Goal: Transaction & Acquisition: Purchase product/service

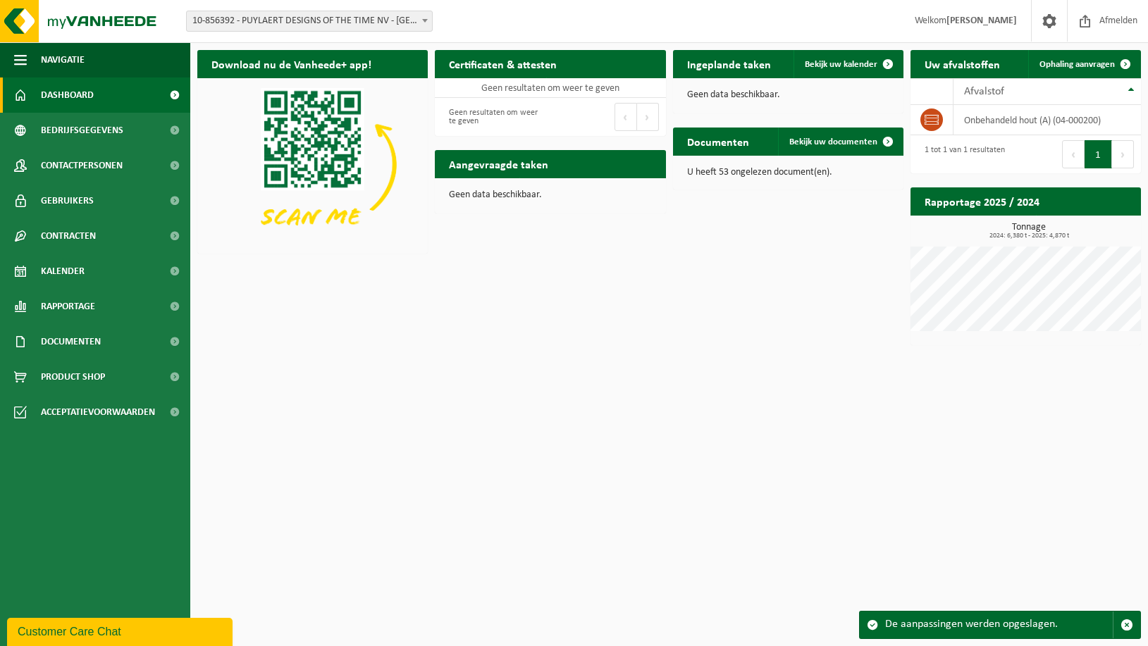
click at [800, 261] on div "Download nu de Vanheede+ app! Verberg Certificaten & attesten Bekijk uw certifi…" at bounding box center [669, 197] width 951 height 309
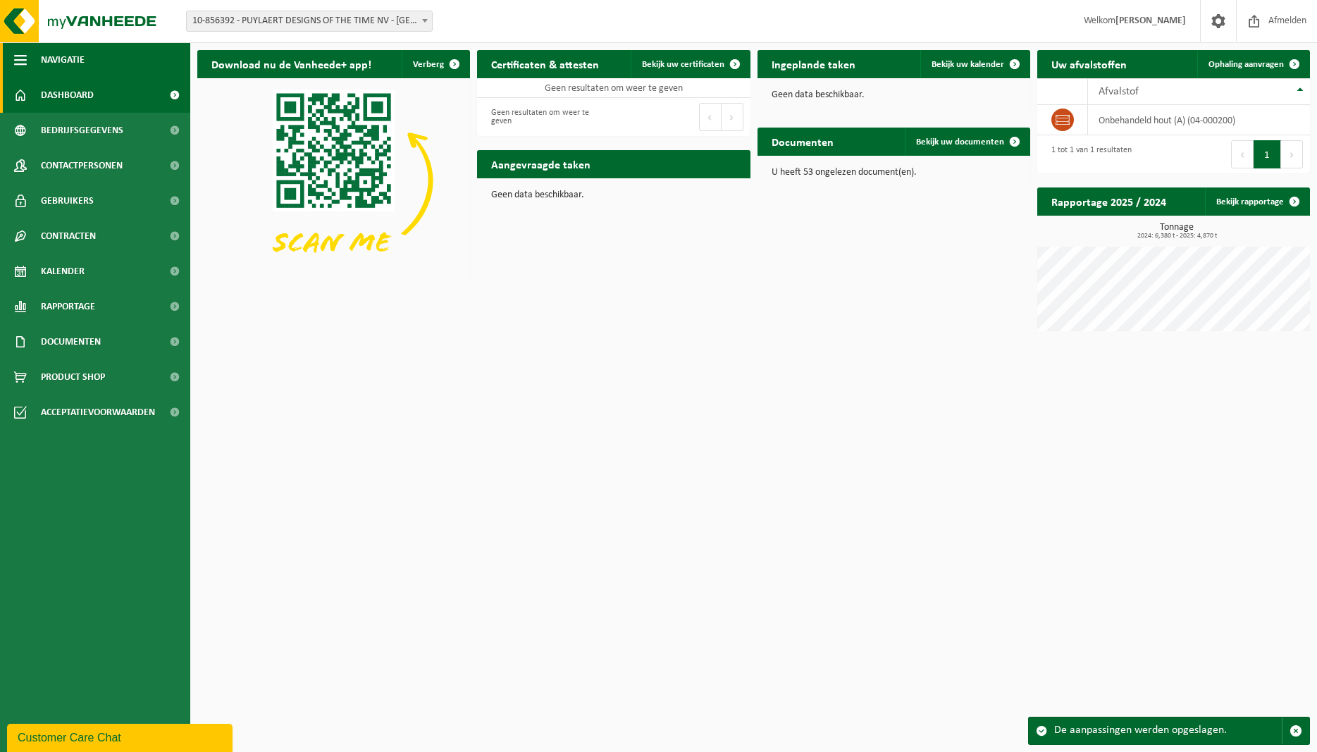
click at [20, 58] on span "button" at bounding box center [20, 59] width 13 height 35
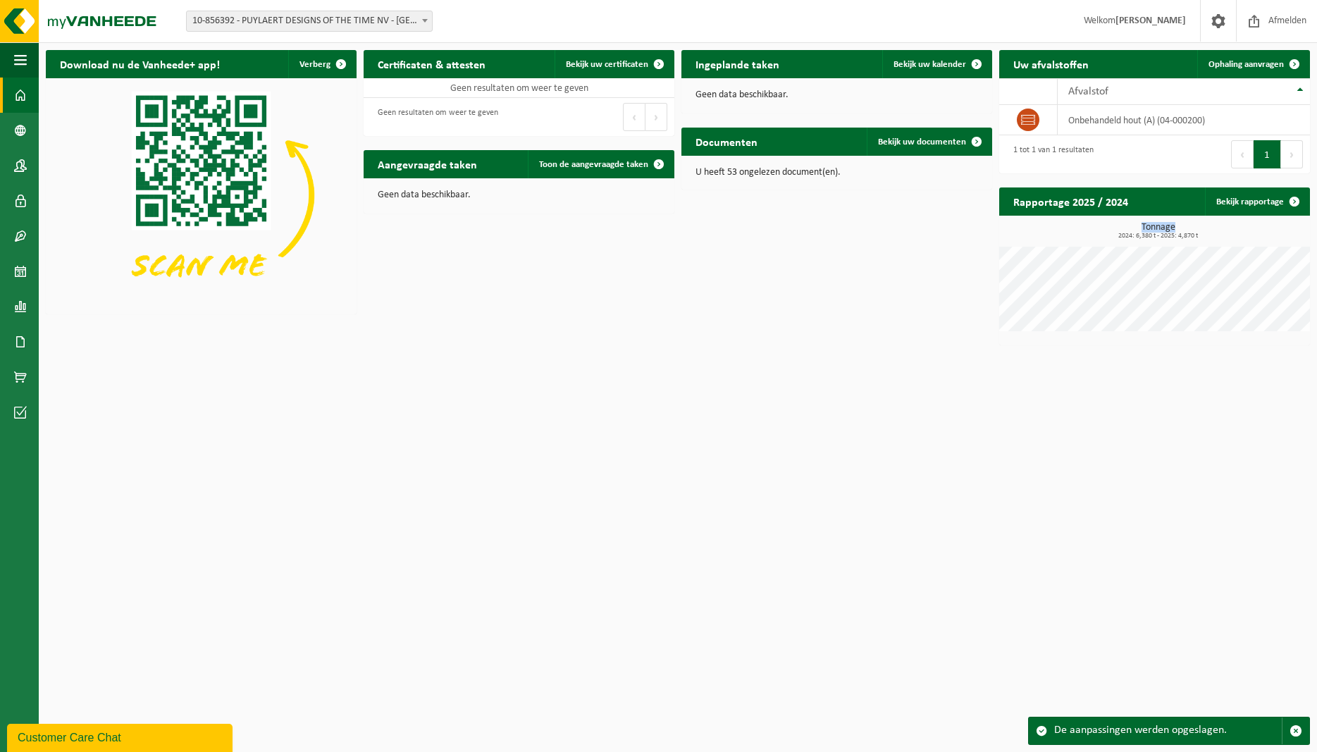
drag, startPoint x: 1114, startPoint y: 230, endPoint x: 1209, endPoint y: 233, distance: 95.2
click at [1147, 233] on h3 "Tonnage 2024: 6,380 t - 2025: 4,870 t" at bounding box center [1158, 231] width 304 height 17
click at [1147, 233] on span "2024: 6,380 t - 2025: 4,870 t" at bounding box center [1158, 236] width 304 height 7
click at [1093, 195] on h2 "Rapportage 2025 / 2024" at bounding box center [1070, 200] width 143 height 27
click at [1092, 204] on h2 "Rapportage 2025 / 2024" at bounding box center [1070, 200] width 143 height 27
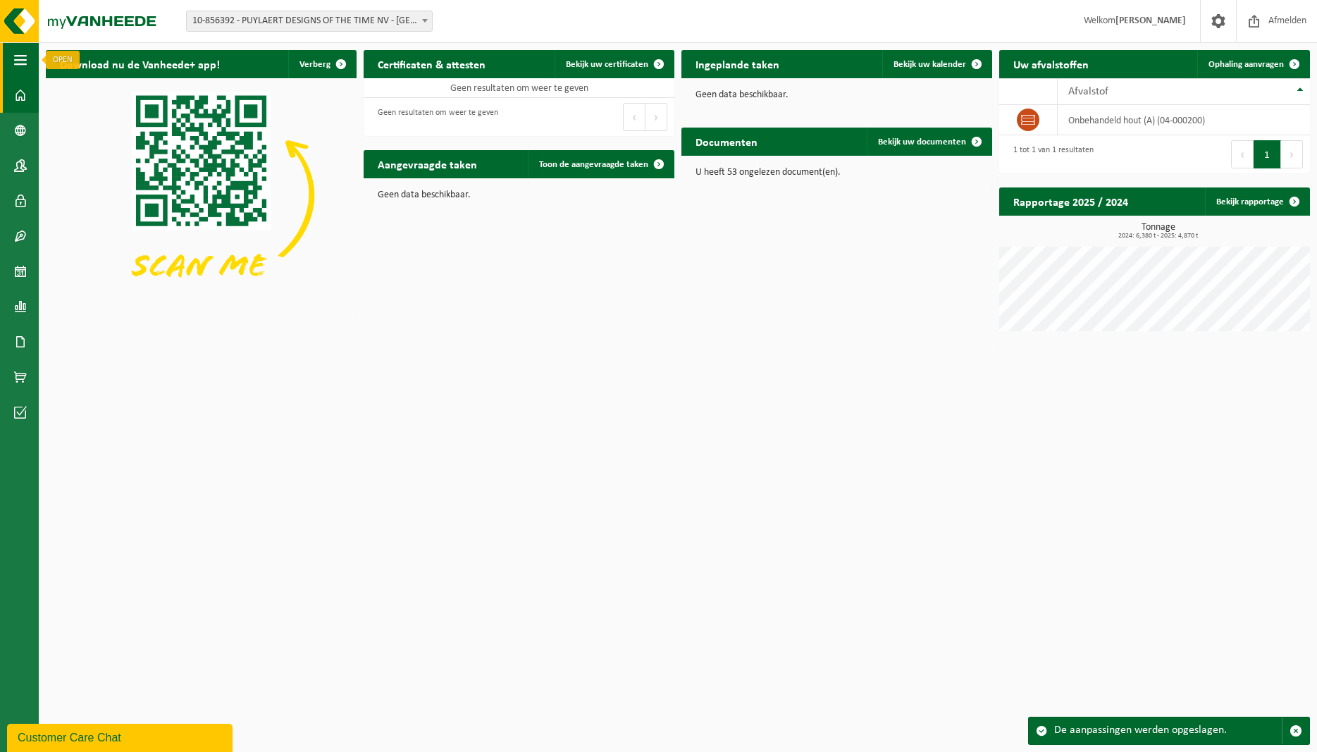
click at [13, 58] on button "Navigatie" at bounding box center [19, 59] width 39 height 35
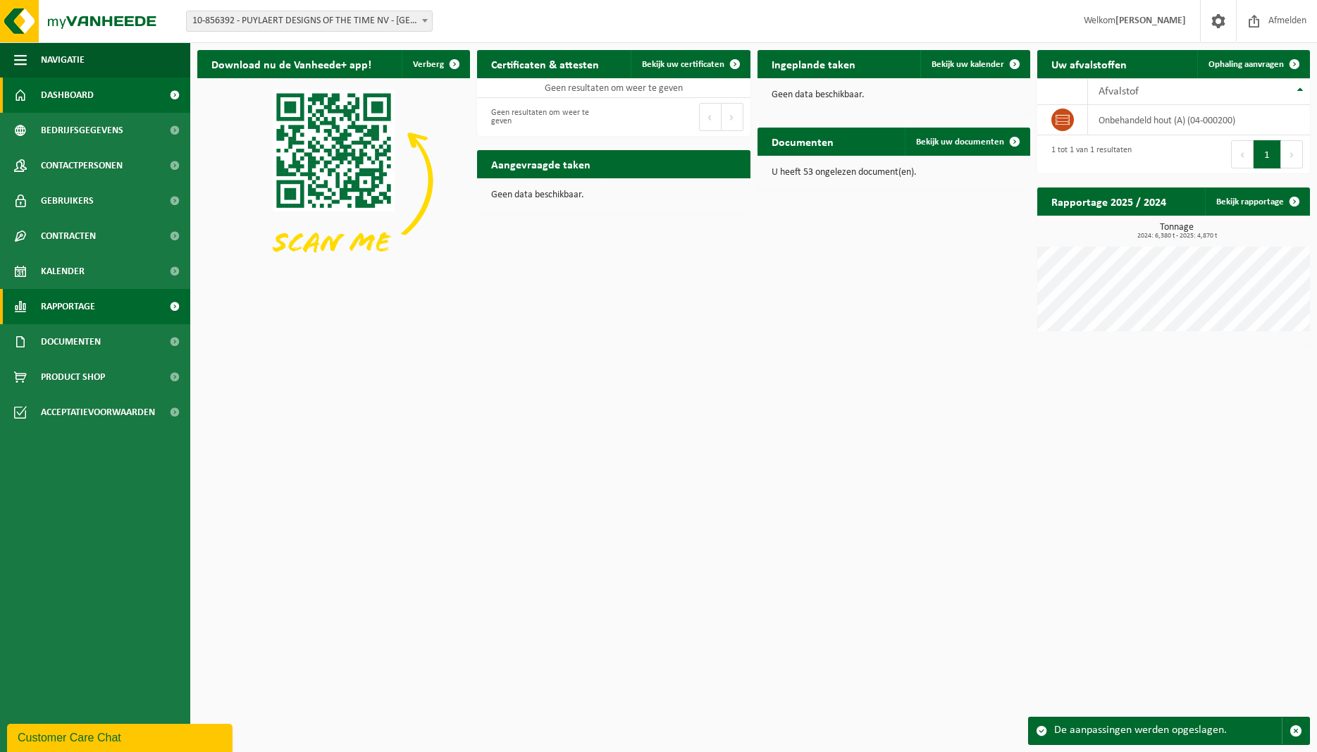
click at [90, 316] on span "Rapportage" at bounding box center [68, 306] width 54 height 35
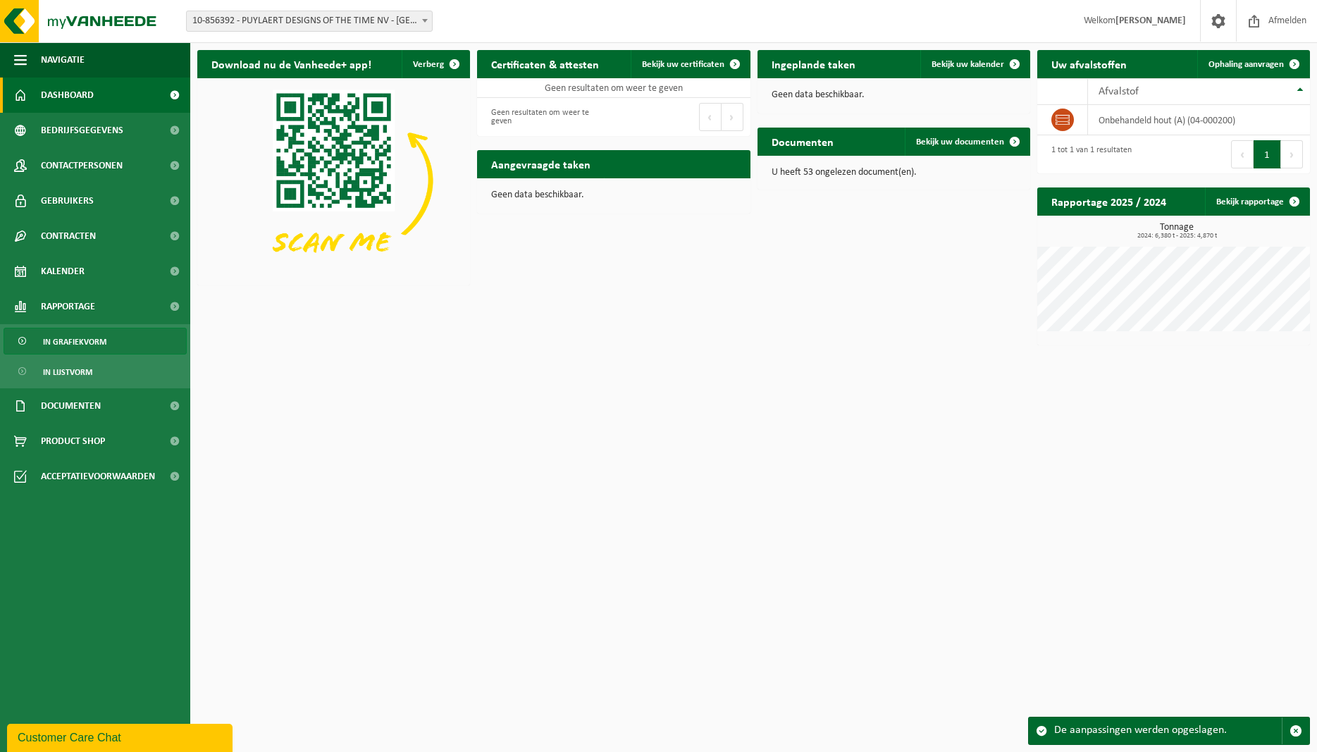
click at [103, 343] on span "In grafiekvorm" at bounding box center [74, 341] width 63 height 27
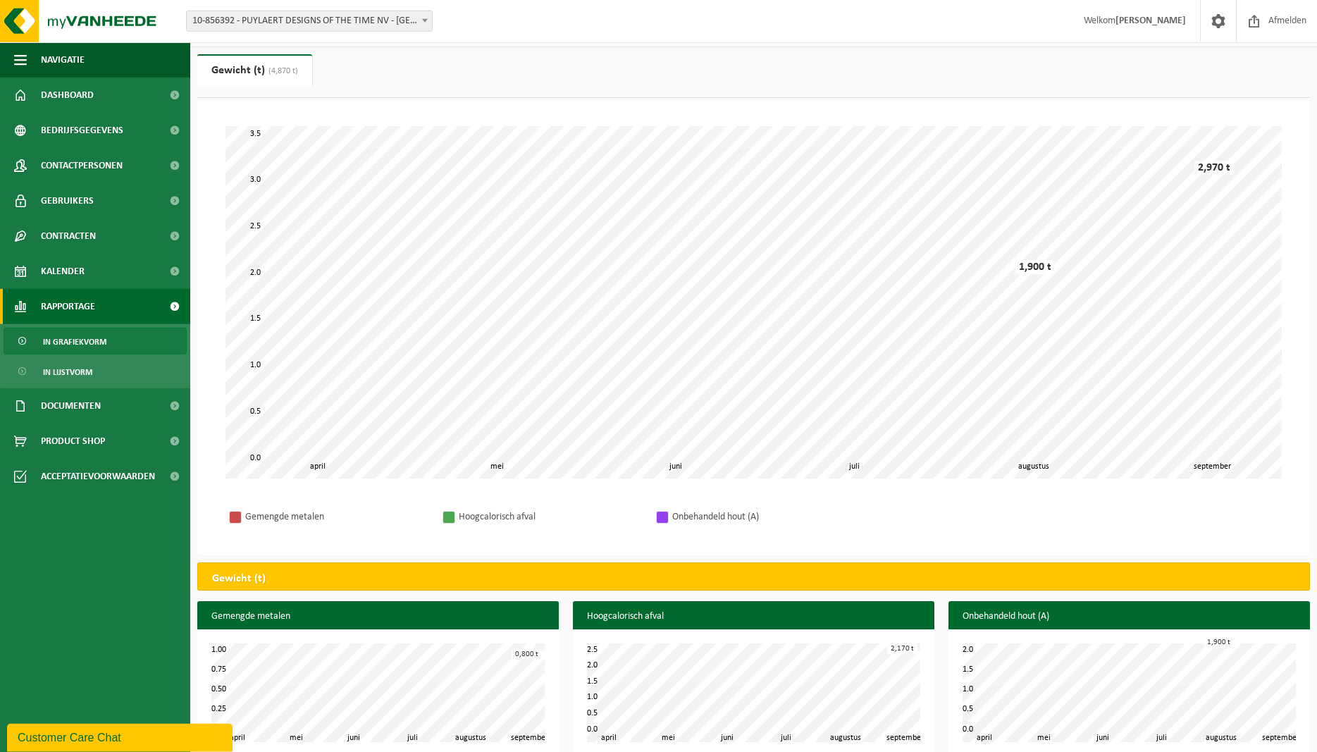
scroll to position [42, 0]
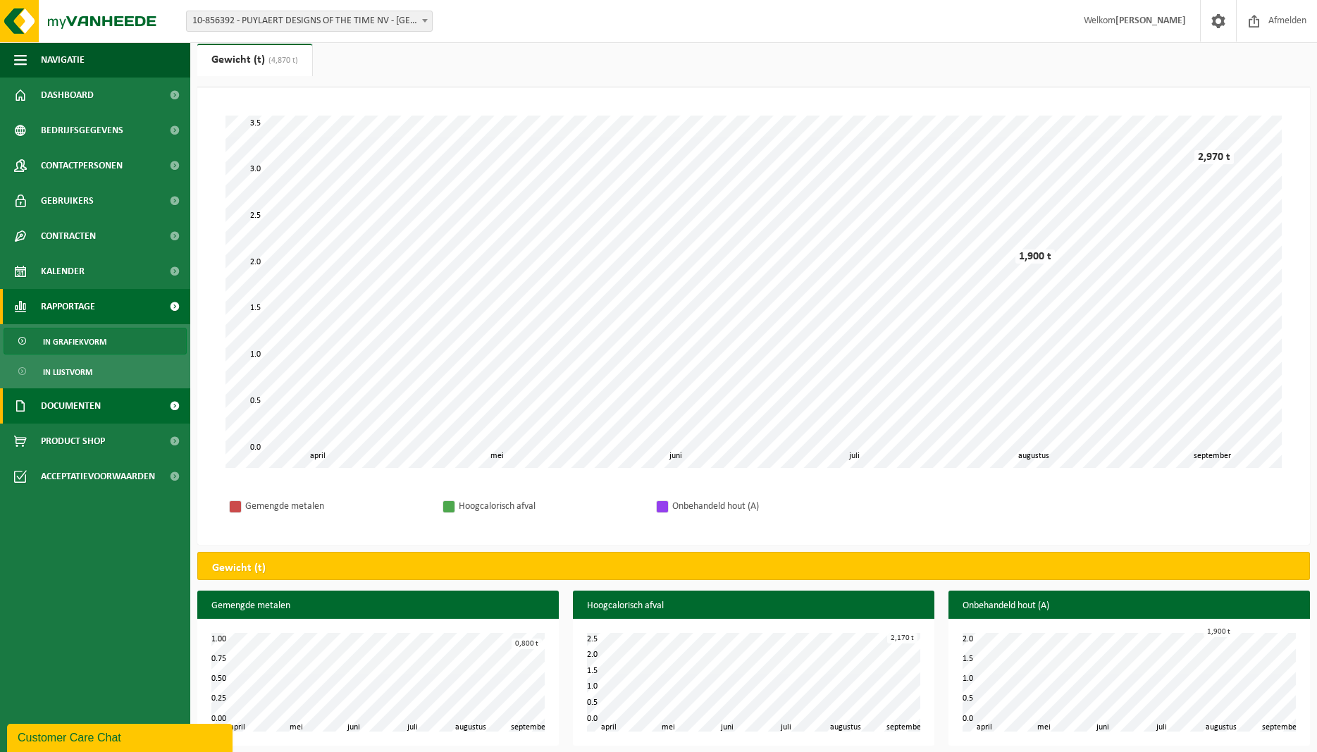
click at [109, 413] on link "Documenten" at bounding box center [95, 405] width 190 height 35
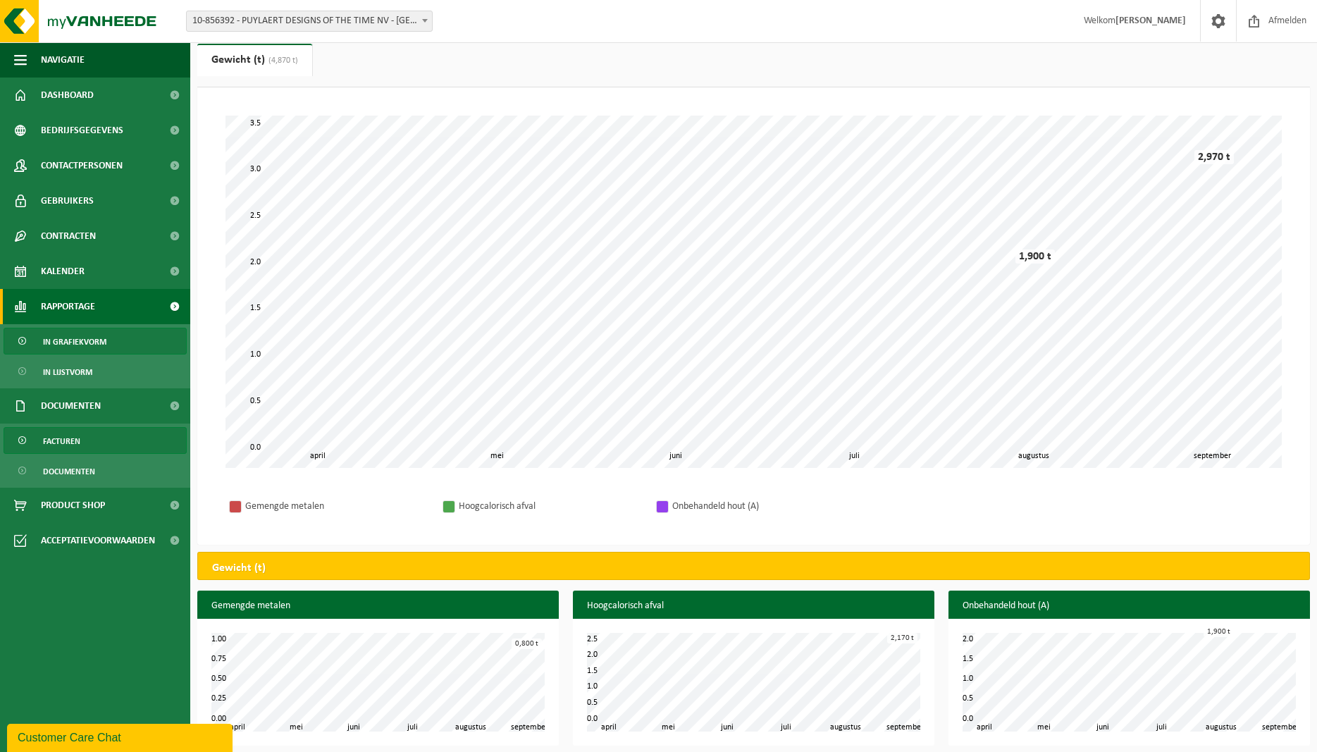
click at [74, 437] on span "Facturen" at bounding box center [61, 441] width 37 height 27
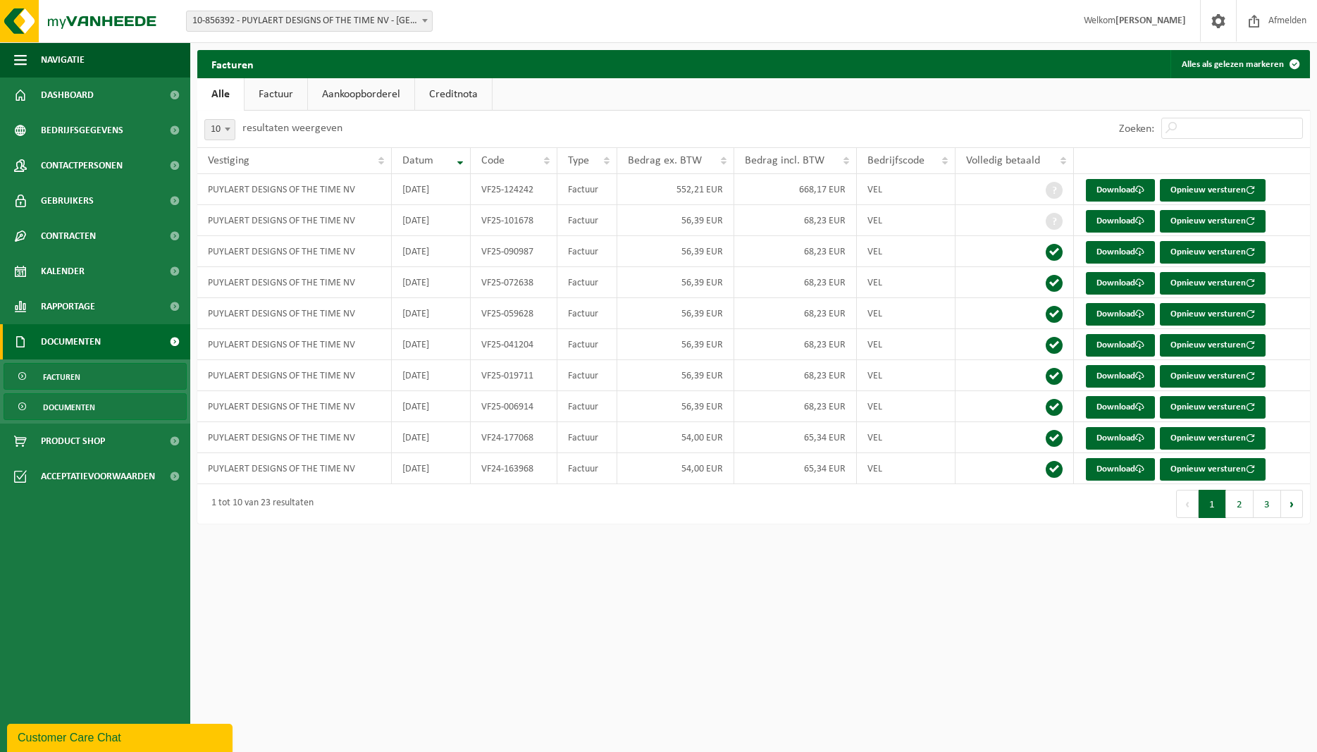
click at [78, 414] on span "Documenten" at bounding box center [69, 407] width 52 height 27
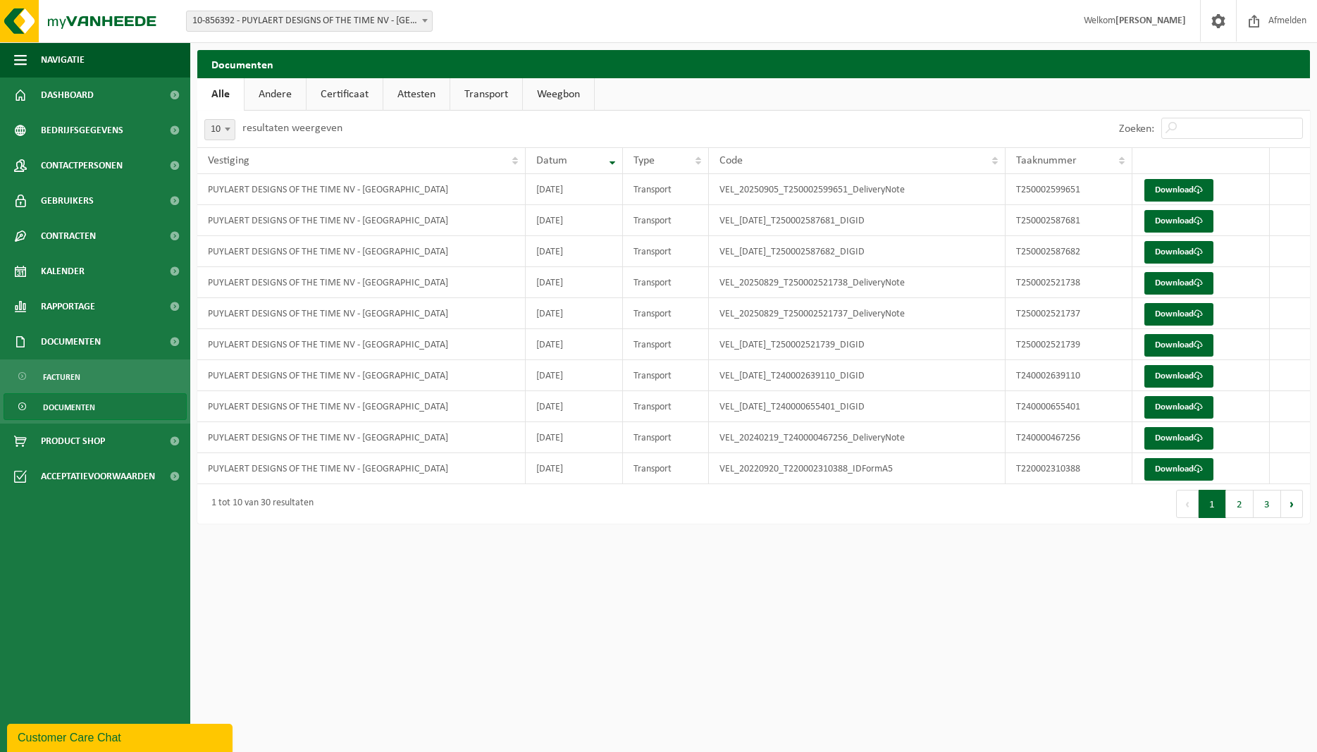
click at [545, 94] on link "Weegbon" at bounding box center [558, 94] width 71 height 32
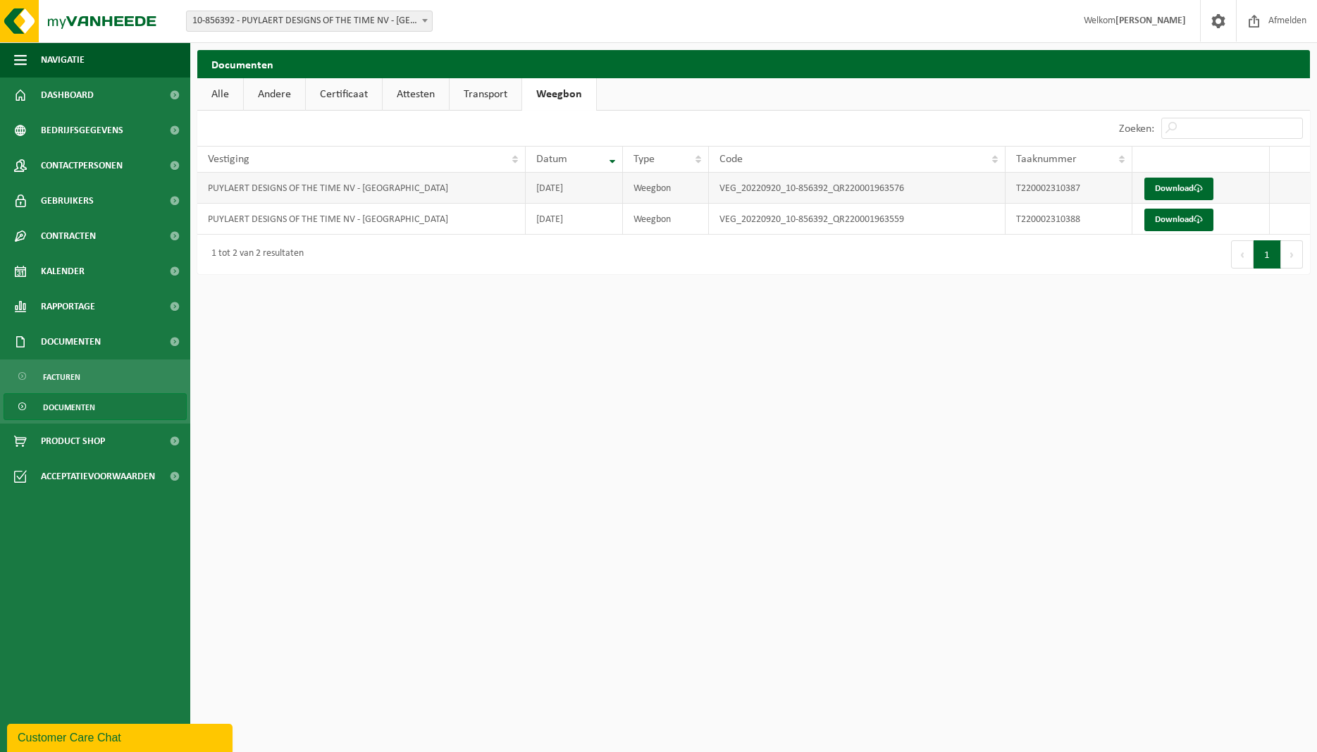
click at [808, 191] on td "VEG_20220920_10-856392_QR220001963576" at bounding box center [857, 188] width 297 height 31
click at [1186, 186] on link "Download" at bounding box center [1179, 189] width 69 height 23
click at [1176, 219] on link "Download" at bounding box center [1179, 220] width 69 height 23
click at [412, 99] on link "Attesten" at bounding box center [416, 94] width 66 height 32
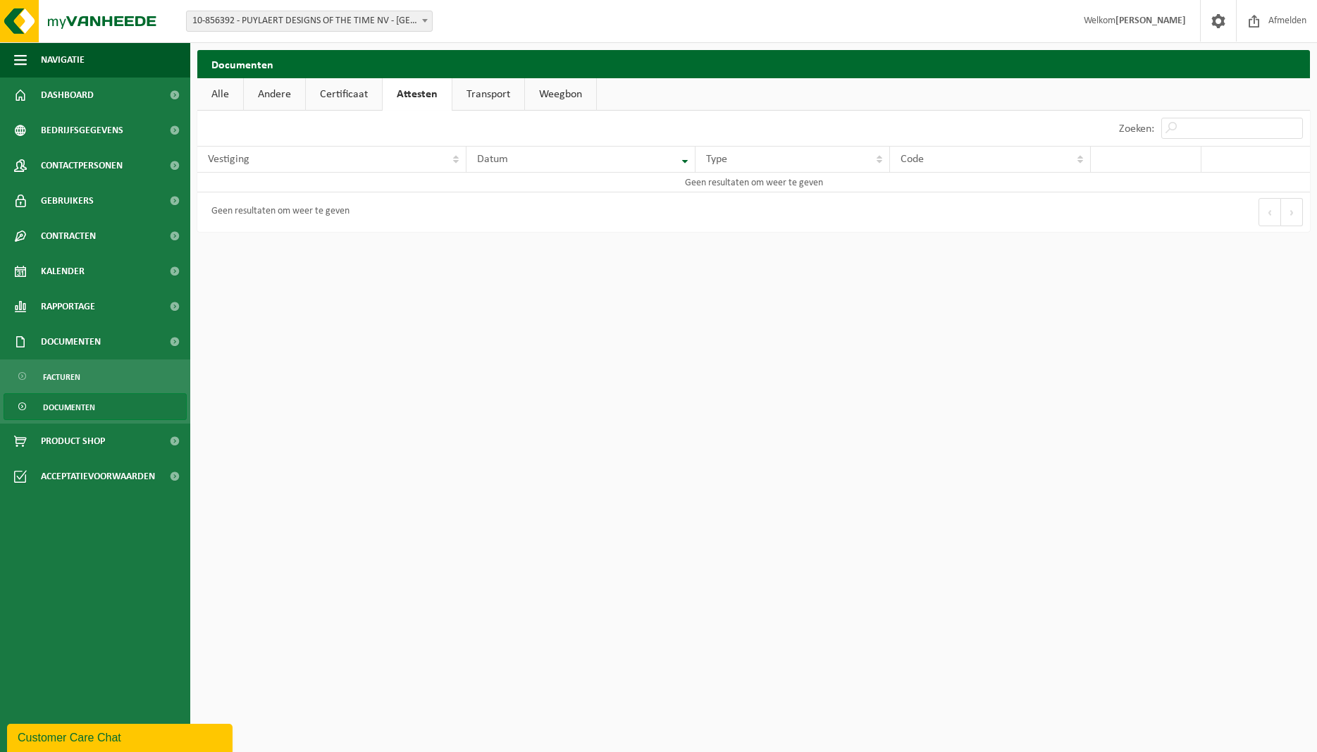
click at [333, 93] on link "Certificaat" at bounding box center [344, 94] width 76 height 32
click at [277, 94] on link "Andere" at bounding box center [274, 94] width 61 height 32
click at [233, 92] on link "Alle" at bounding box center [220, 94] width 46 height 32
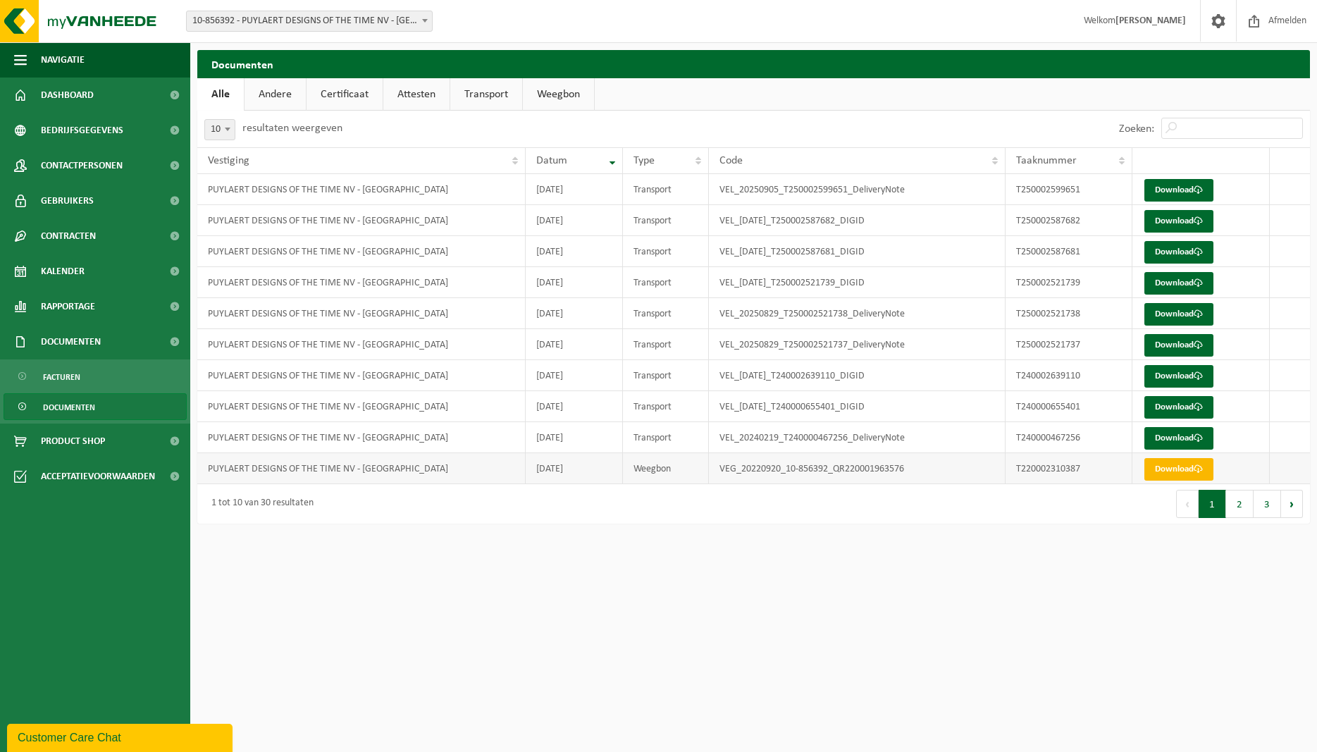
click at [1192, 470] on link "Download" at bounding box center [1179, 469] width 69 height 23
click at [1040, 469] on td "T220002310387" at bounding box center [1069, 468] width 127 height 31
click at [899, 464] on td "VEG_20220920_10-856392_QR220001963576" at bounding box center [857, 468] width 297 height 31
drag, startPoint x: 206, startPoint y: 469, endPoint x: 443, endPoint y: 462, distance: 237.6
click at [443, 462] on td "PUYLAERT DESIGNS OF THE TIME NV - SINT-NIKLAAS" at bounding box center [361, 468] width 328 height 31
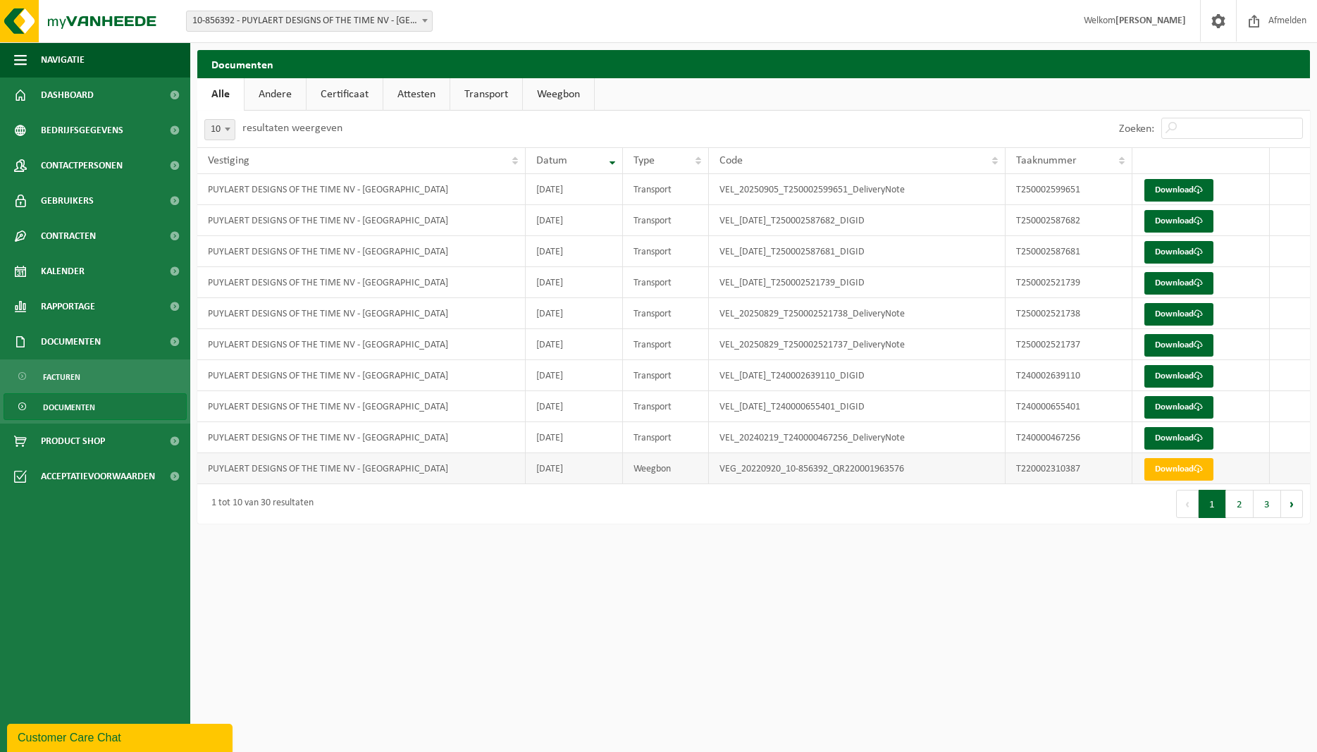
click at [443, 462] on td "PUYLAERT DESIGNS OF THE TIME NV - SINT-NIKLAAS" at bounding box center [361, 468] width 328 height 31
drag, startPoint x: 541, startPoint y: 477, endPoint x: 587, endPoint y: 466, distance: 47.9
click at [586, 466] on td "2022-09-20" at bounding box center [574, 468] width 97 height 31
drag, startPoint x: 587, startPoint y: 466, endPoint x: 596, endPoint y: 471, distance: 10.8
click at [588, 466] on td "2022-09-20" at bounding box center [574, 468] width 97 height 31
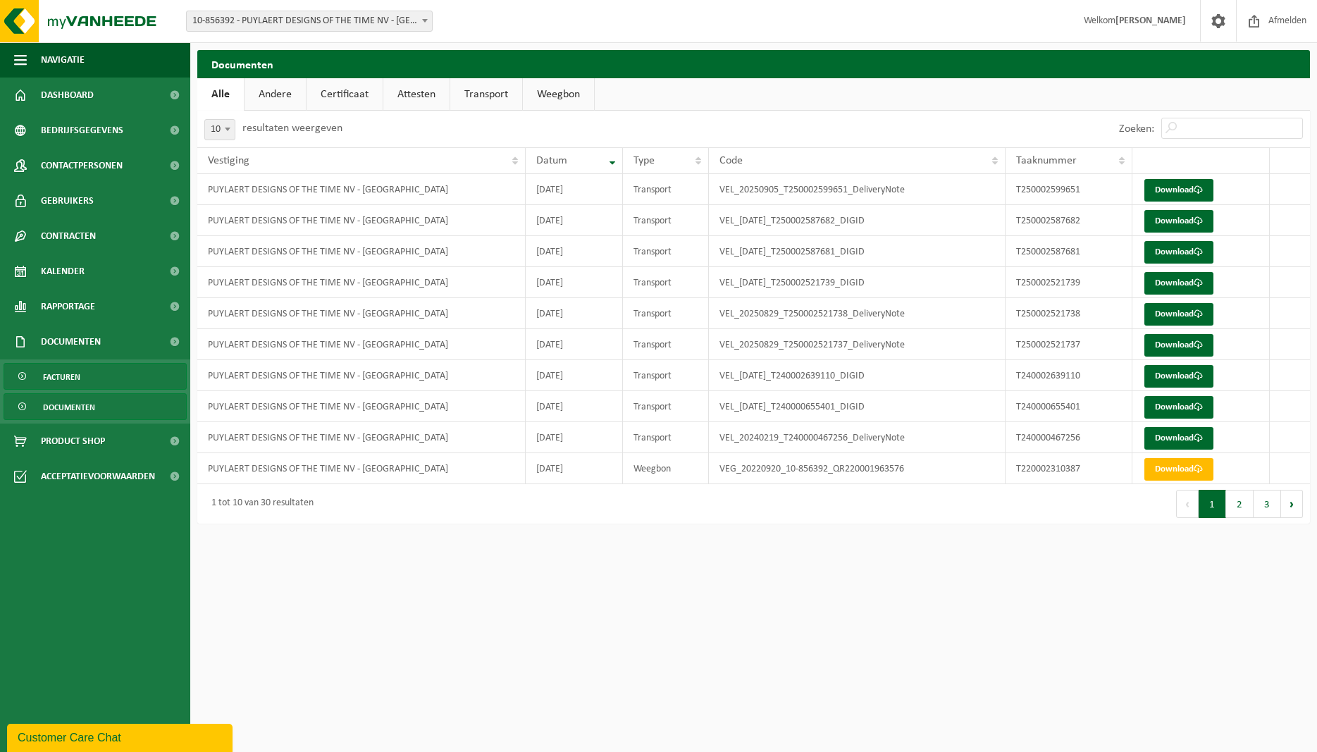
click at [82, 378] on link "Facturen" at bounding box center [95, 376] width 183 height 27
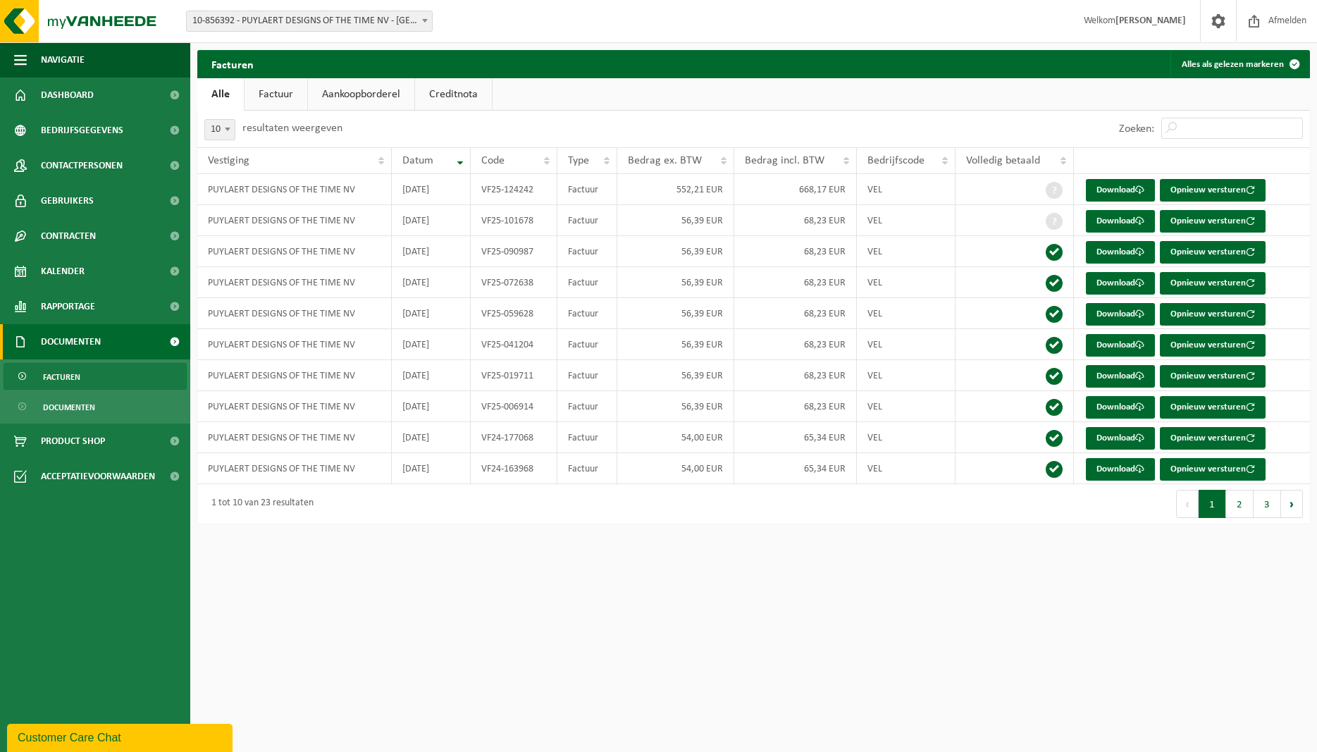
click at [68, 371] on span "Facturen" at bounding box center [61, 377] width 37 height 27
click at [74, 406] on span "Documenten" at bounding box center [69, 407] width 52 height 27
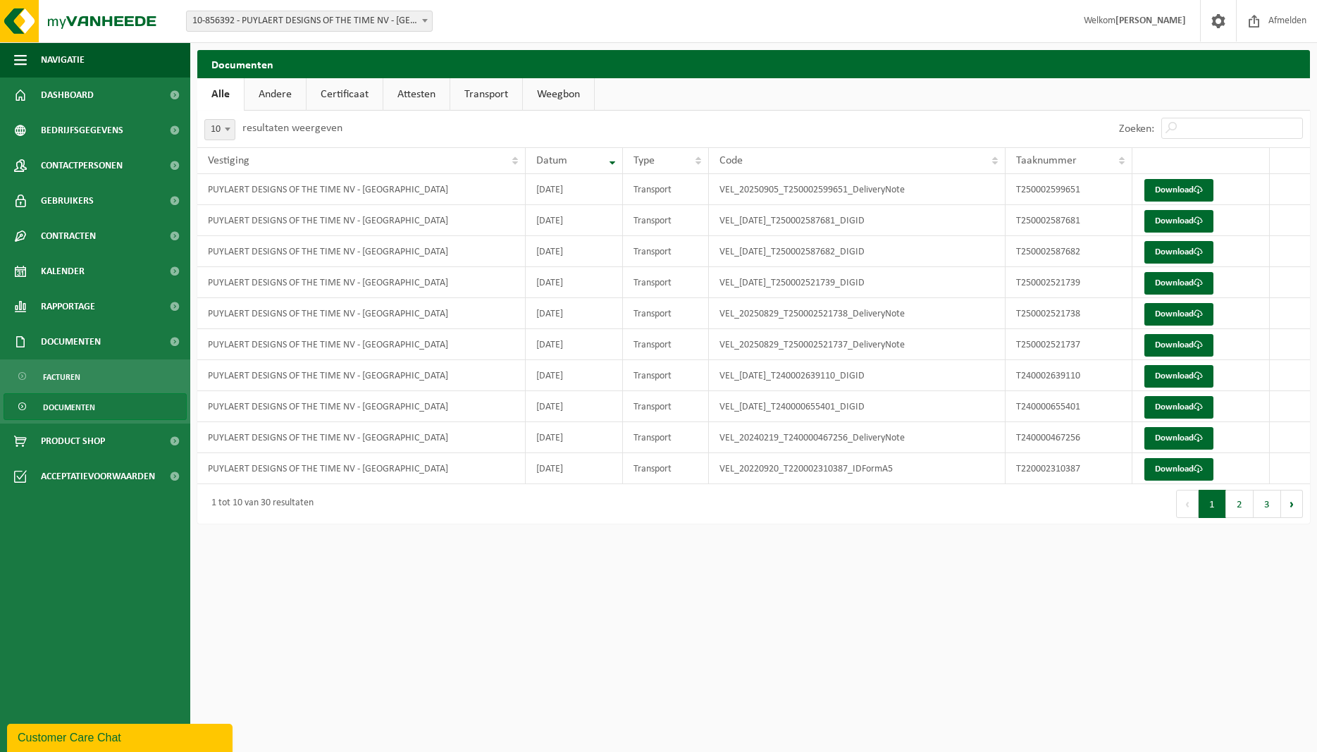
drag, startPoint x: 579, startPoint y: 97, endPoint x: 557, endPoint y: 97, distance: 21.9
click at [580, 97] on link "Weegbon" at bounding box center [558, 94] width 71 height 32
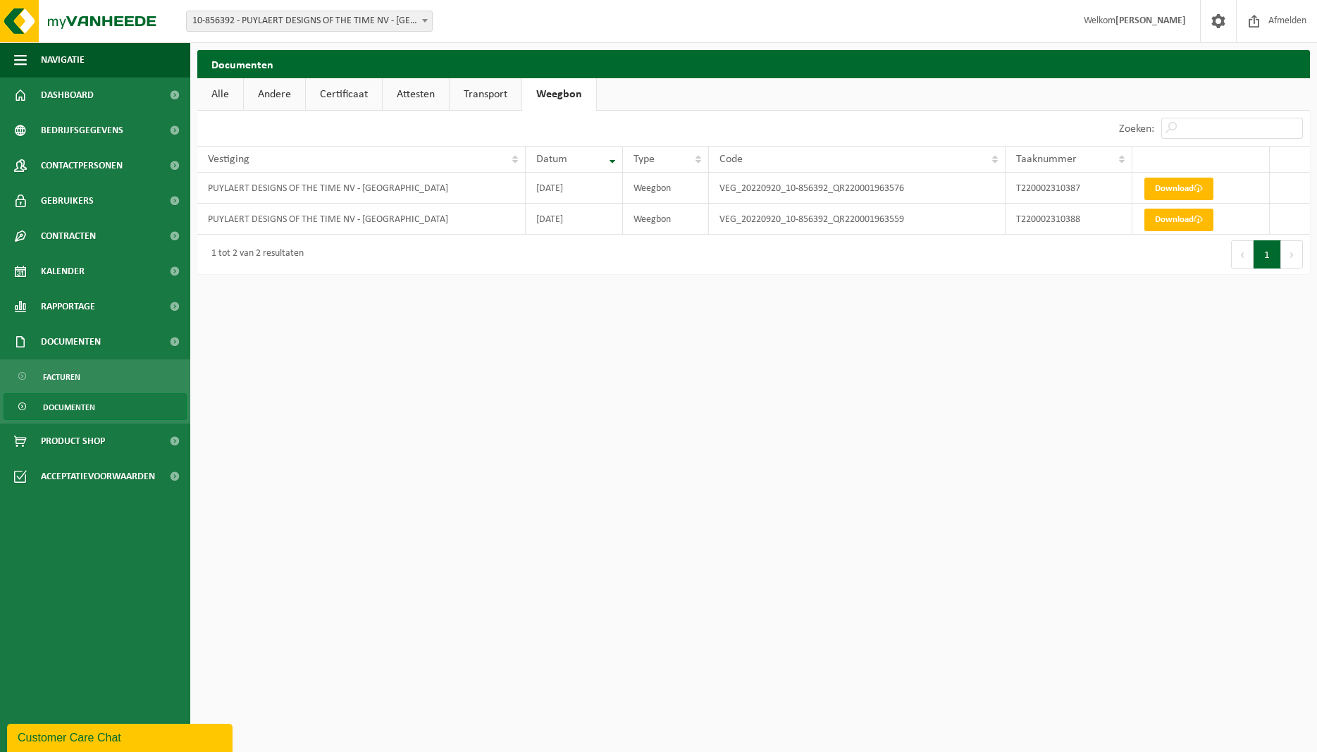
click at [452, 319] on html "Vestiging: 10-856392 - PUYLAERT DESIGNS OF THE TIME NV - SINT-NIKLAAS 10-856392…" at bounding box center [658, 376] width 1317 height 752
click at [102, 92] on link "Dashboard" at bounding box center [95, 95] width 190 height 35
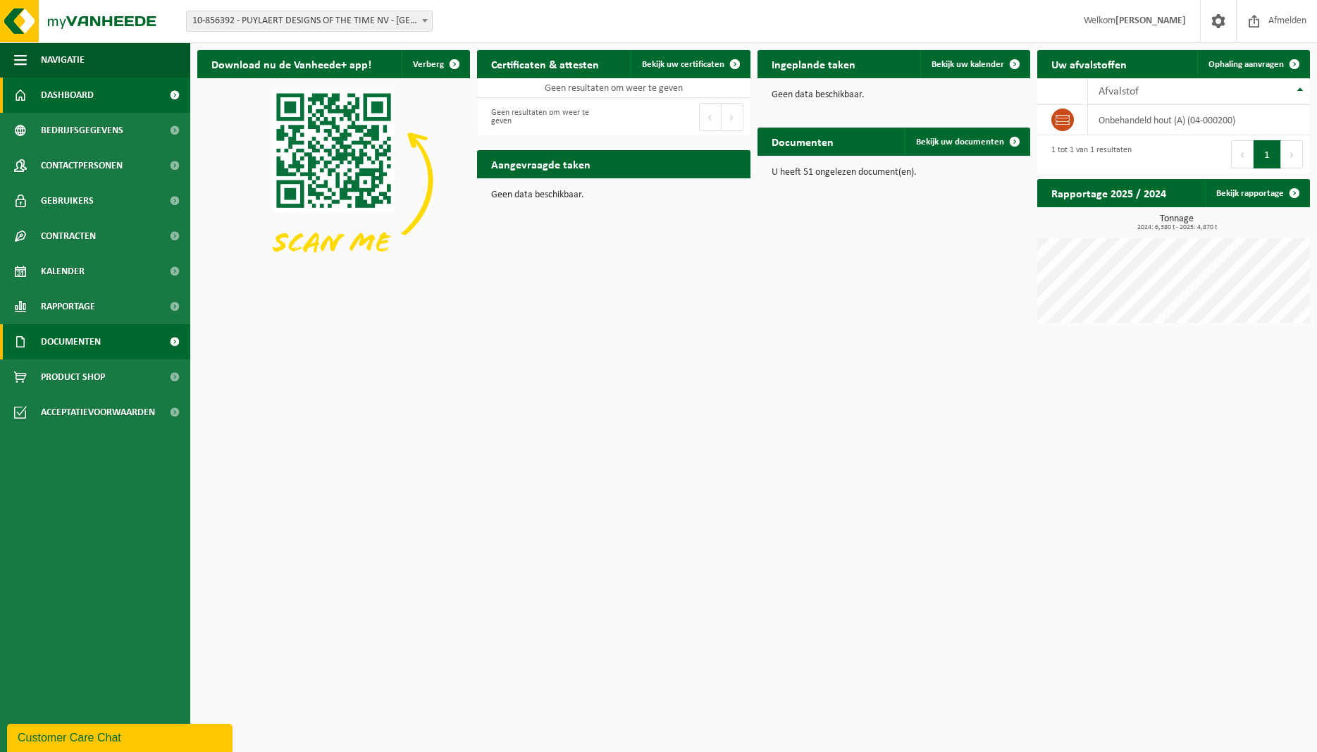
click at [67, 340] on span "Documenten" at bounding box center [71, 341] width 60 height 35
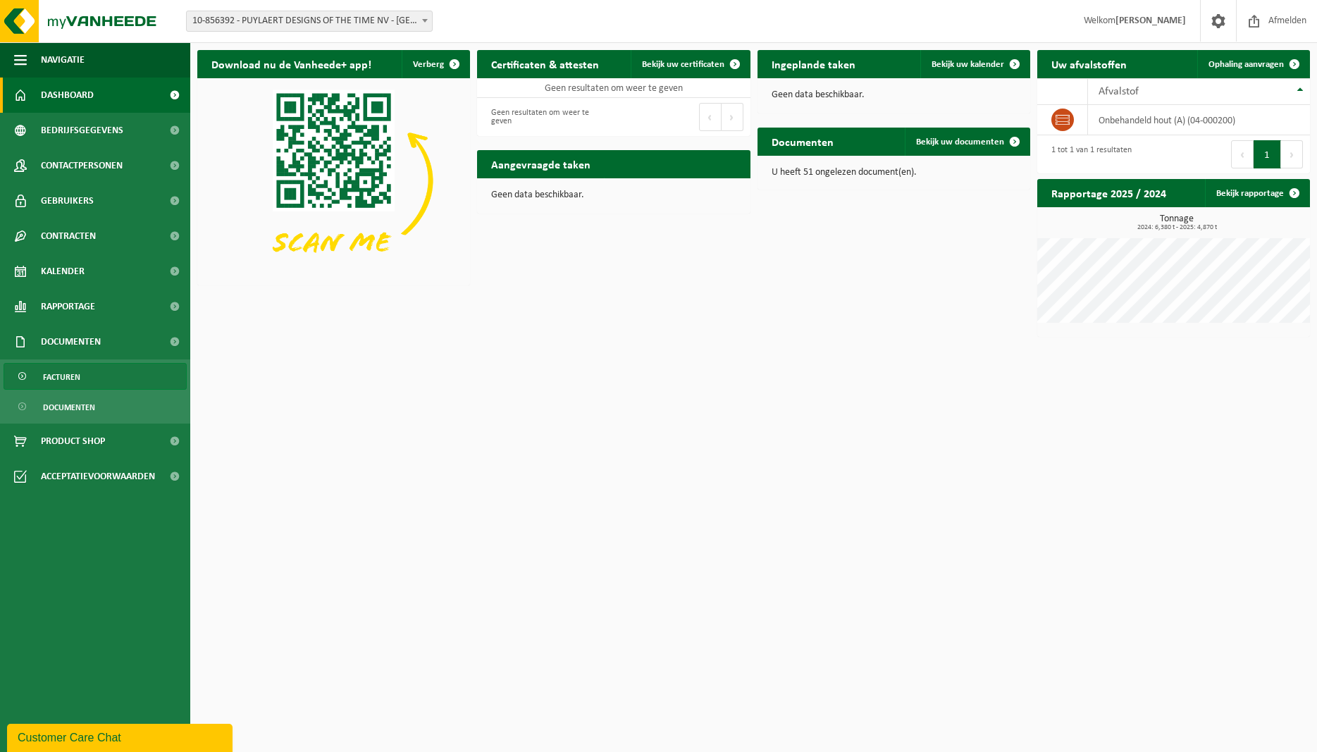
click at [61, 368] on span "Facturen" at bounding box center [61, 377] width 37 height 27
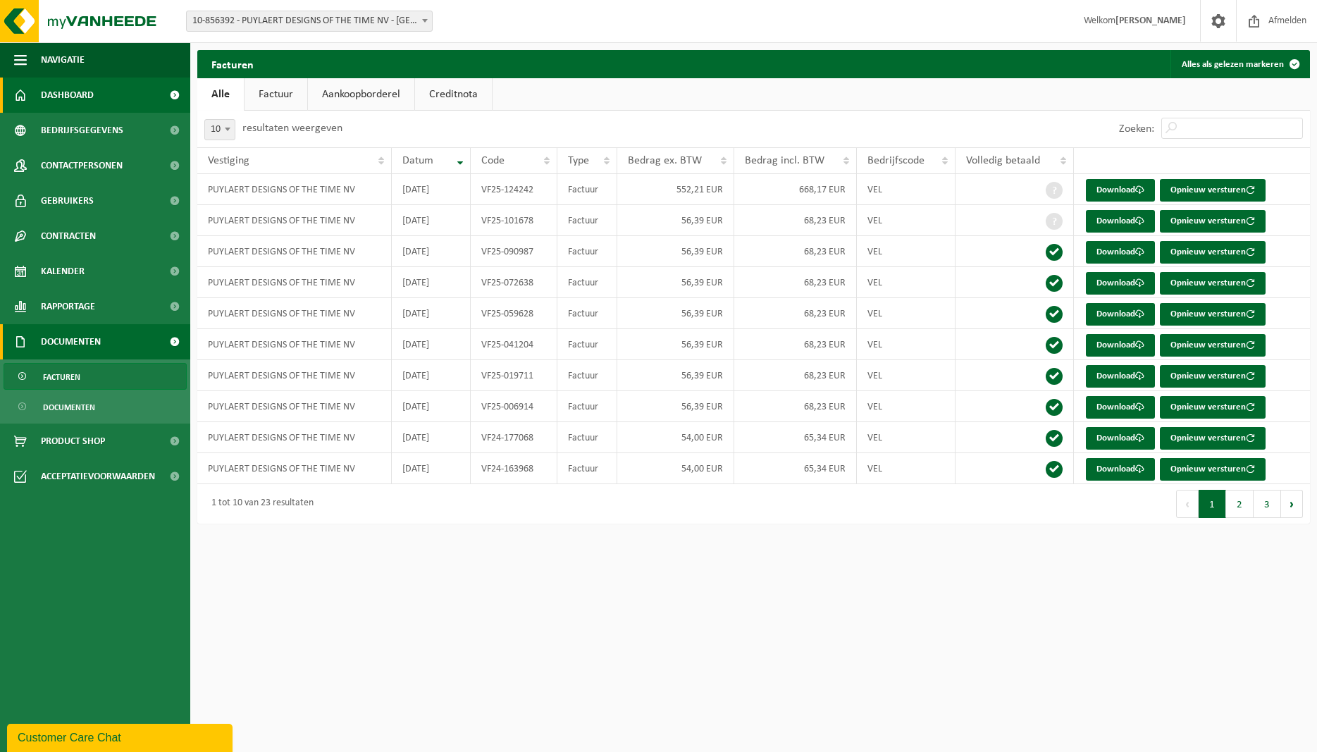
click at [90, 93] on span "Dashboard" at bounding box center [67, 95] width 53 height 35
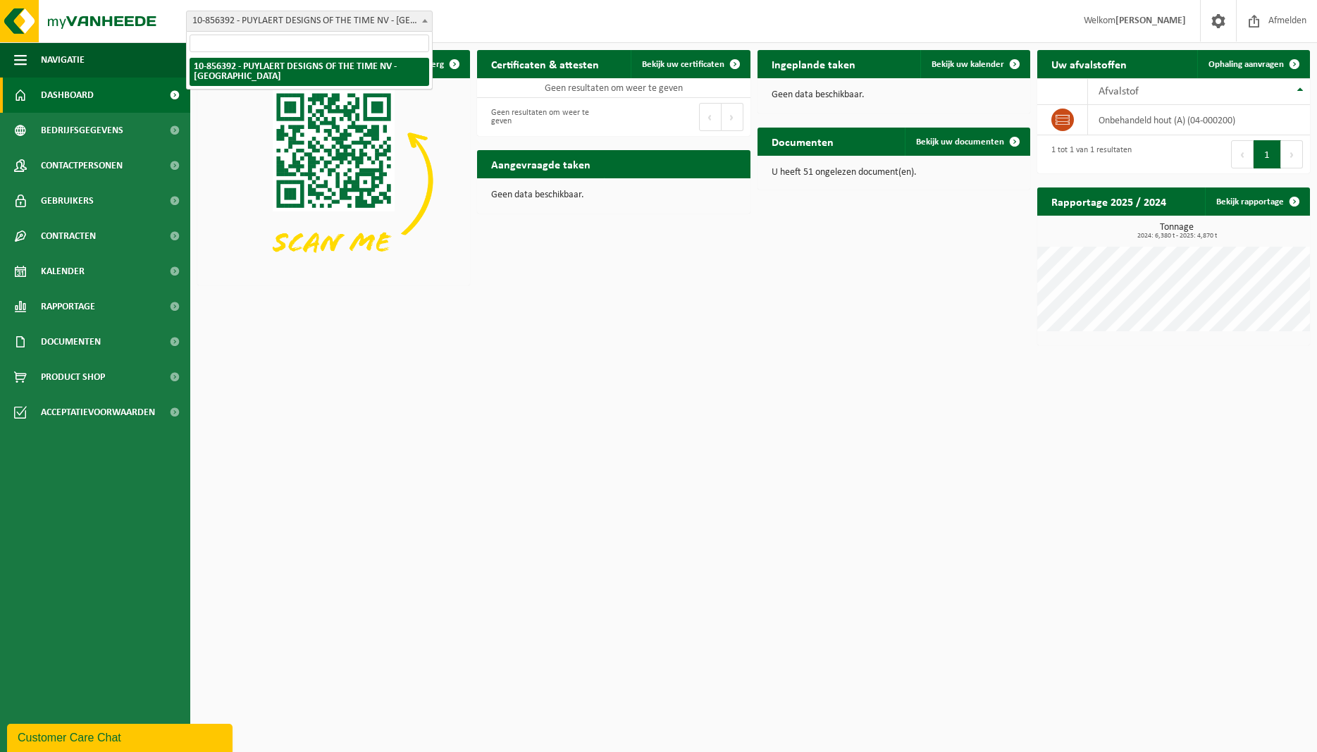
click at [262, 21] on span "10-856392 - PUYLAERT DESIGNS OF THE TIME NV - [GEOGRAPHIC_DATA]" at bounding box center [309, 21] width 245 height 20
click at [662, 288] on div "Download nu de Vanheede+ app! Verberg Certificaten & attesten Bekijk uw certifi…" at bounding box center [754, 197] width 1120 height 309
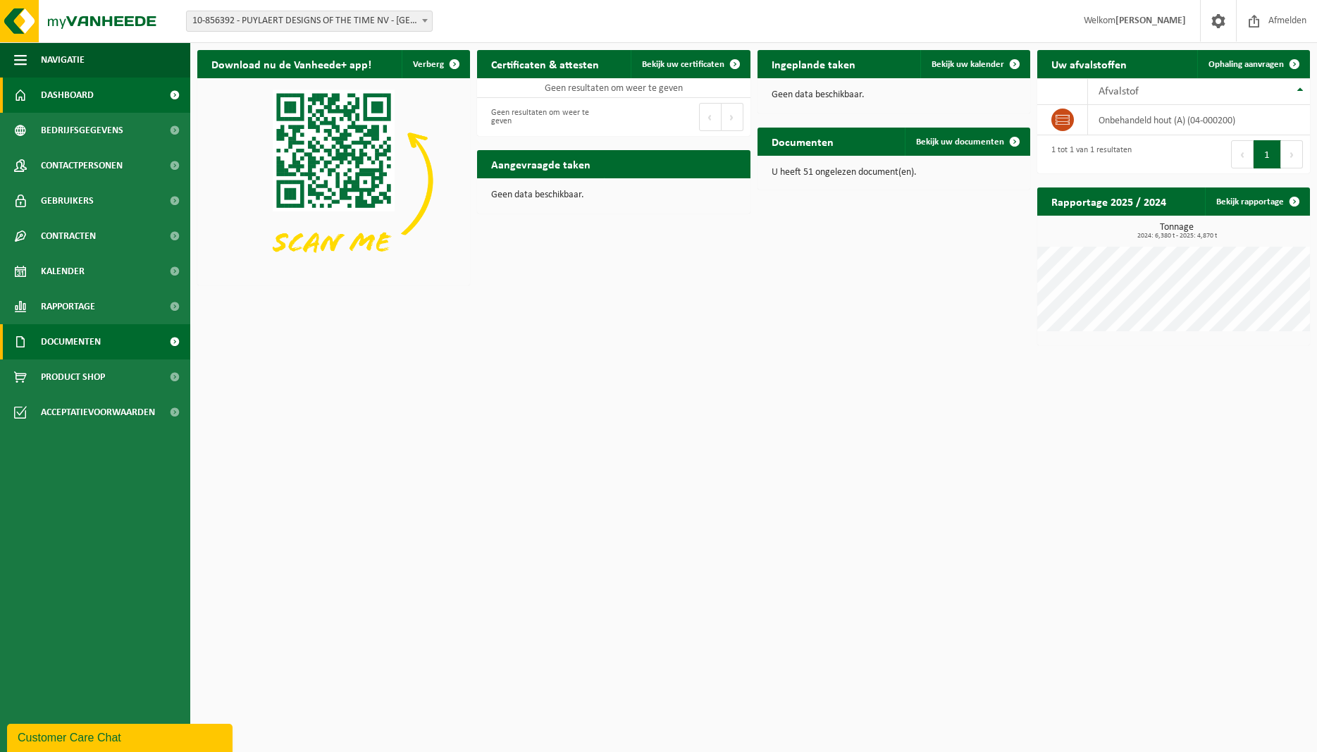
click at [79, 345] on span "Documenten" at bounding box center [71, 341] width 60 height 35
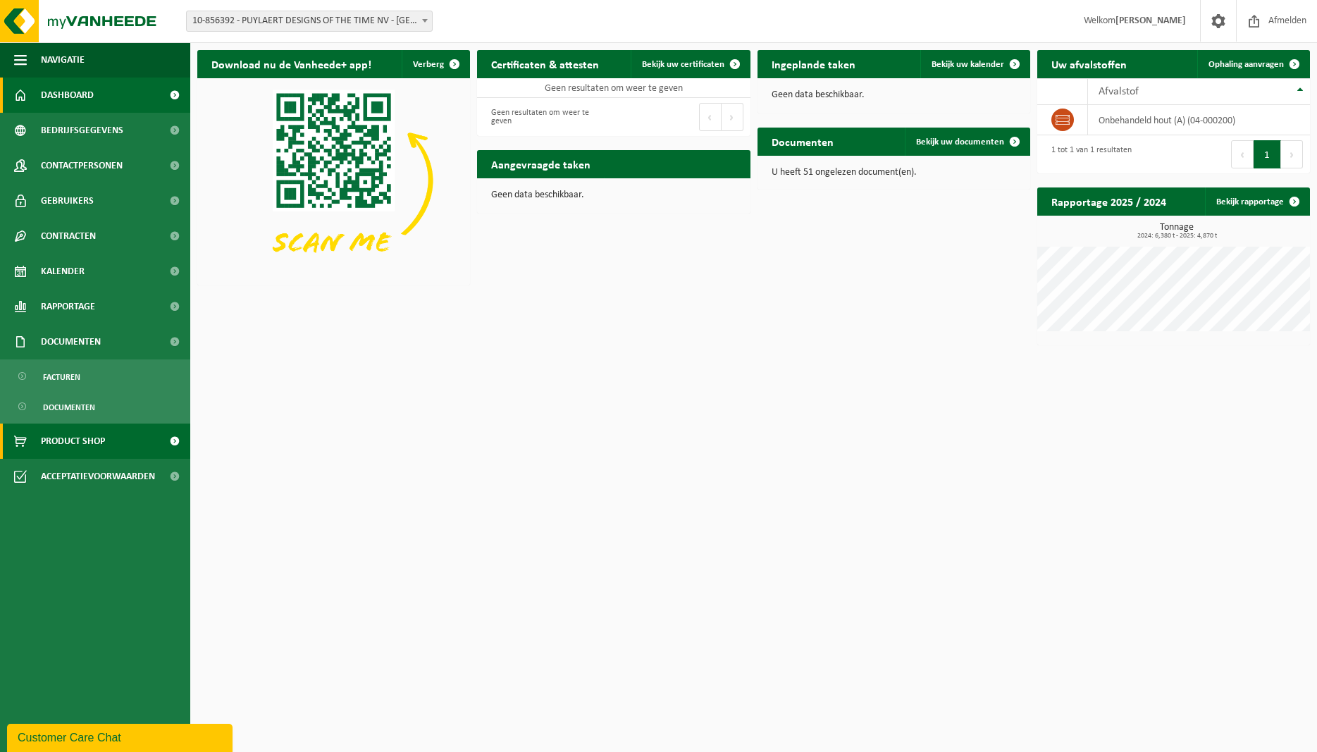
click at [85, 435] on span "Product Shop" at bounding box center [73, 441] width 64 height 35
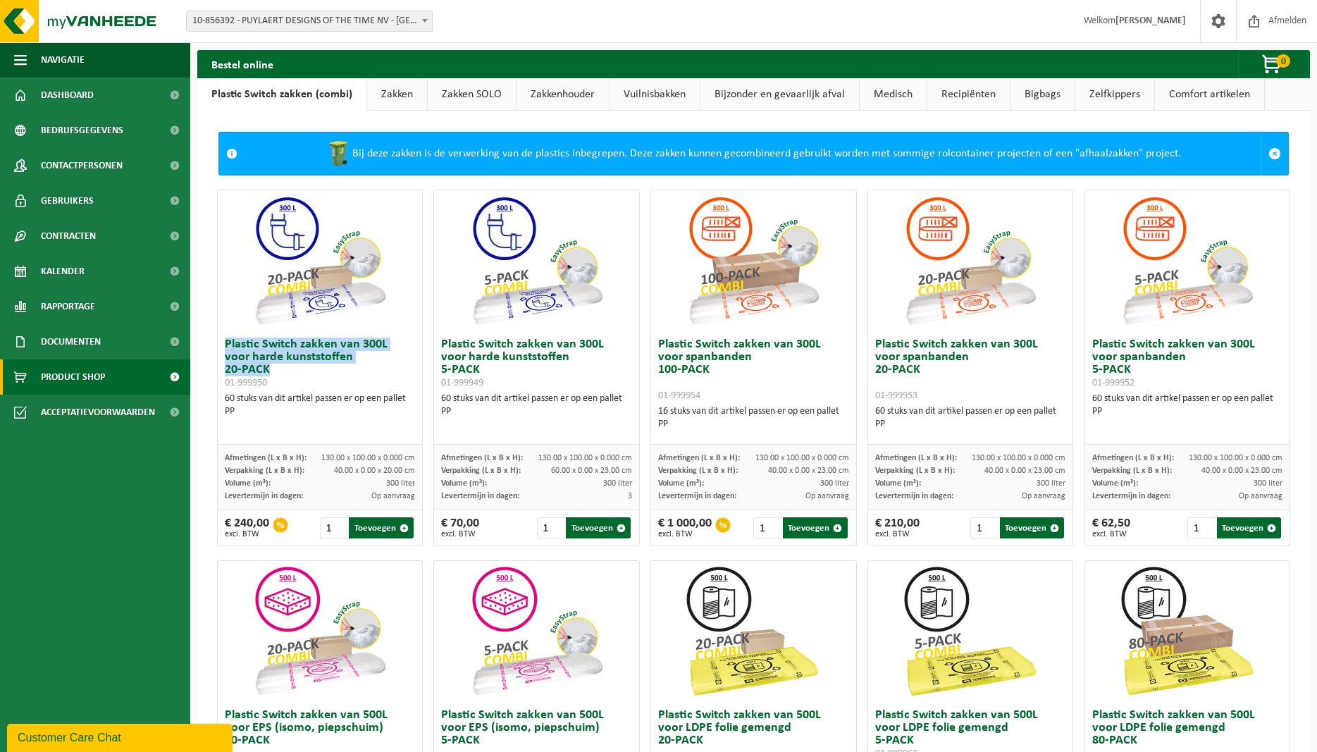
drag, startPoint x: 223, startPoint y: 349, endPoint x: 294, endPoint y: 376, distance: 76.1
click at [294, 376] on div "Plastic Switch zakken van 300L voor harde kunststoffen 20-PACK 01-999950 60 stu…" at bounding box center [320, 387] width 204 height 113
click at [294, 376] on h3 "Plastic Switch zakken van 300L voor harde kunststoffen 20-PACK 01-999950" at bounding box center [320, 363] width 190 height 51
click at [408, 95] on link "Zakken" at bounding box center [397, 94] width 60 height 32
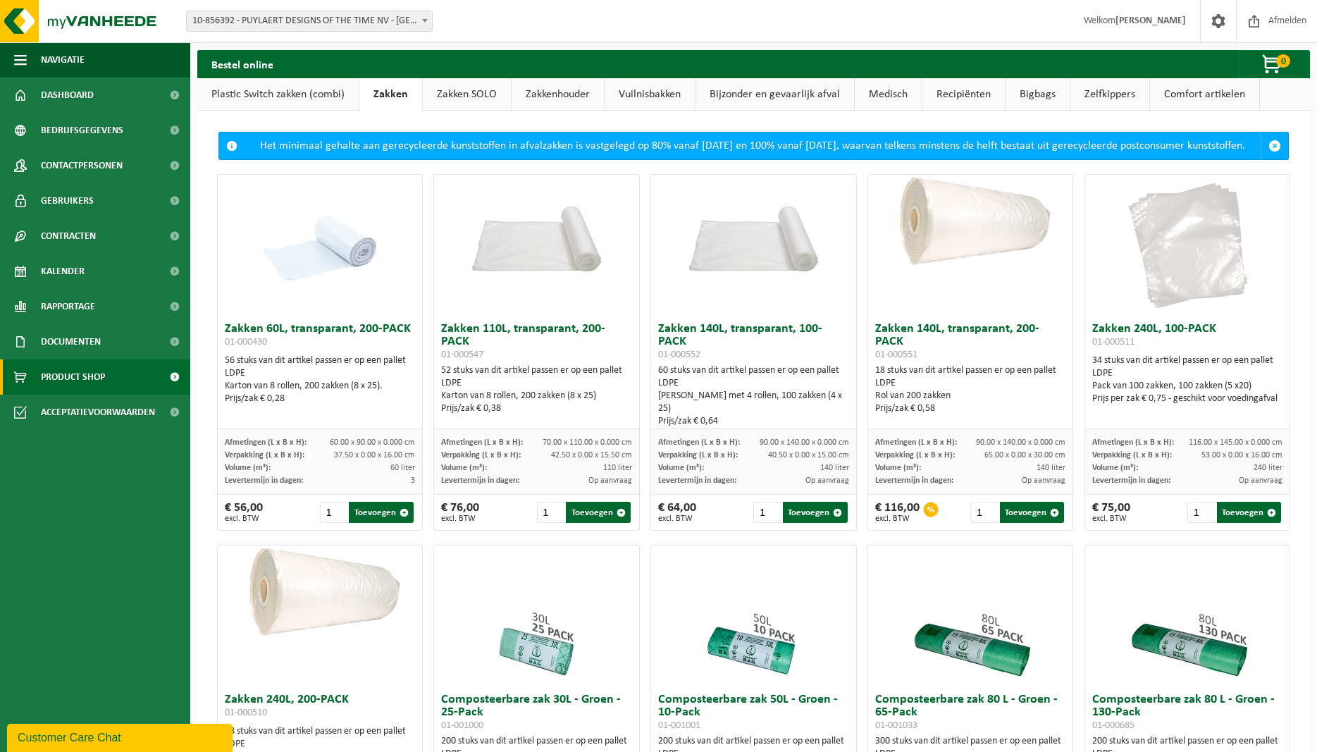
click at [474, 104] on link "Zakken SOLO" at bounding box center [467, 94] width 88 height 32
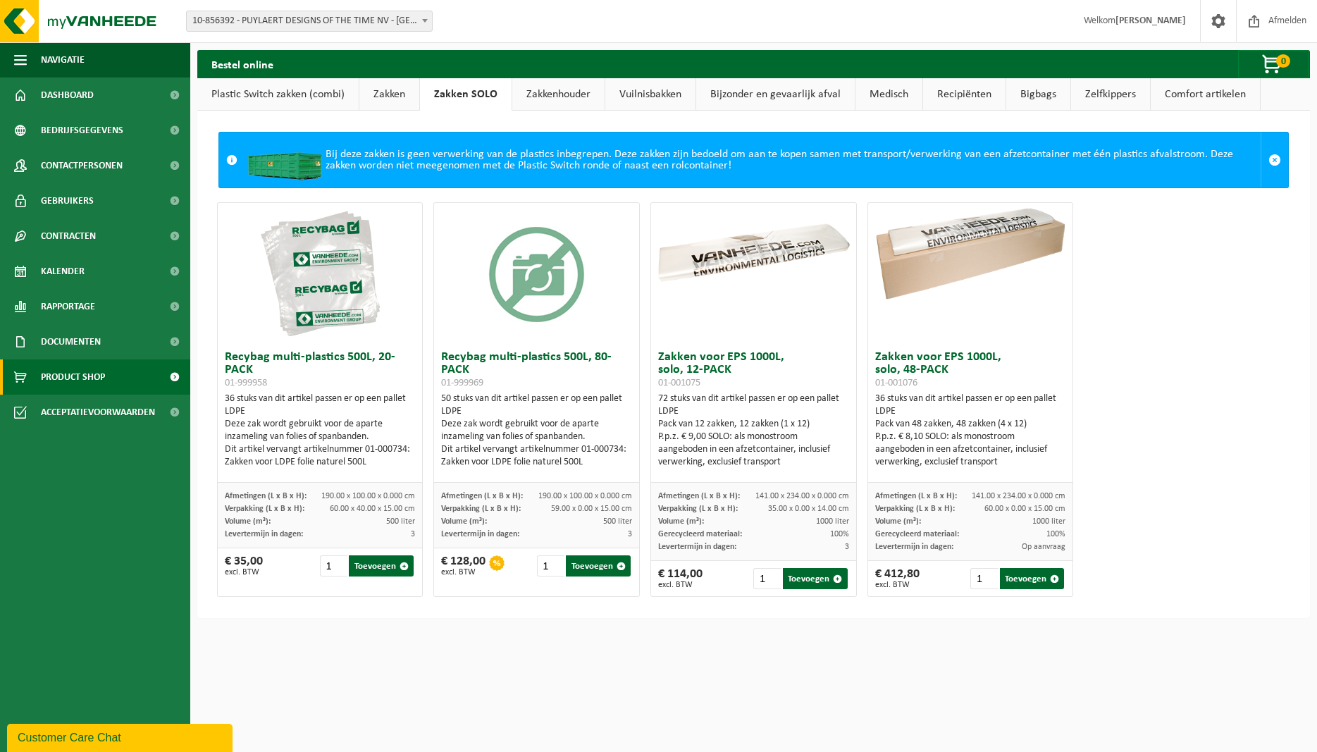
click at [562, 90] on link "Zakkenhouder" at bounding box center [558, 94] width 92 height 32
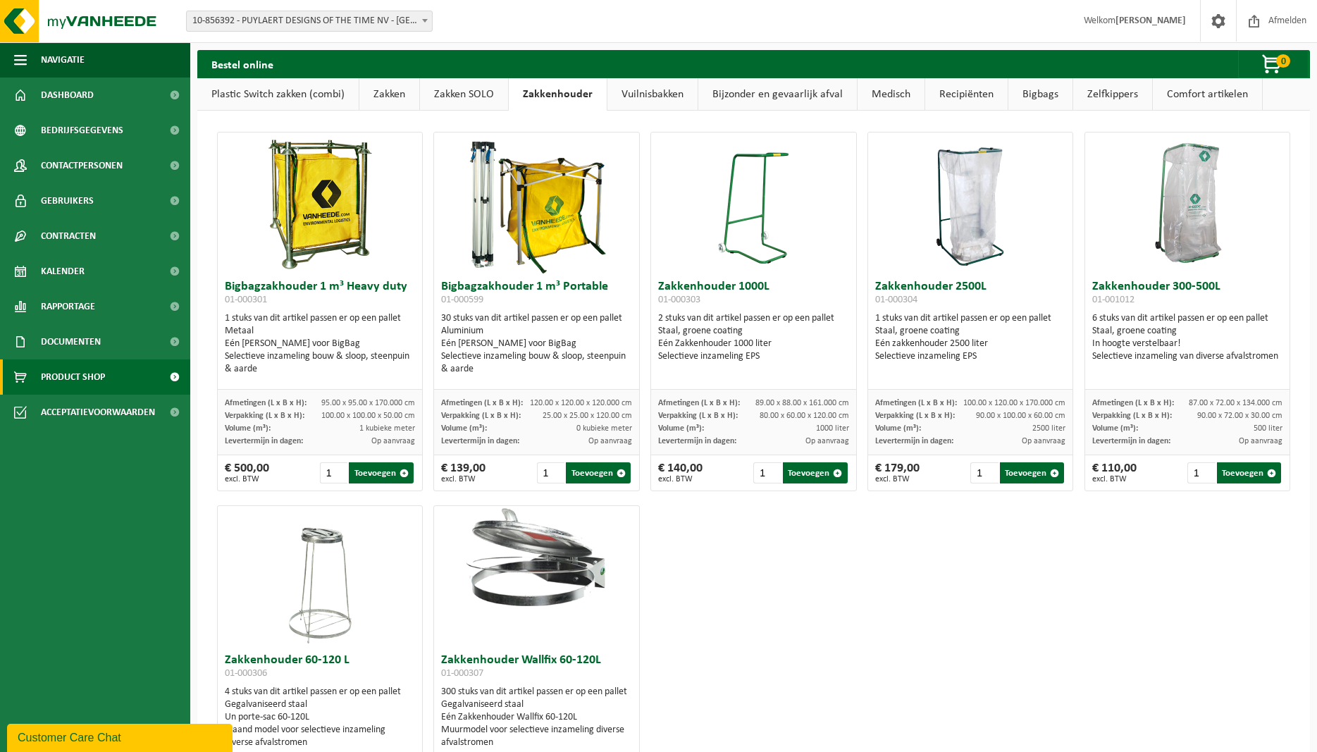
click at [664, 91] on link "Vuilnisbakken" at bounding box center [652, 94] width 90 height 32
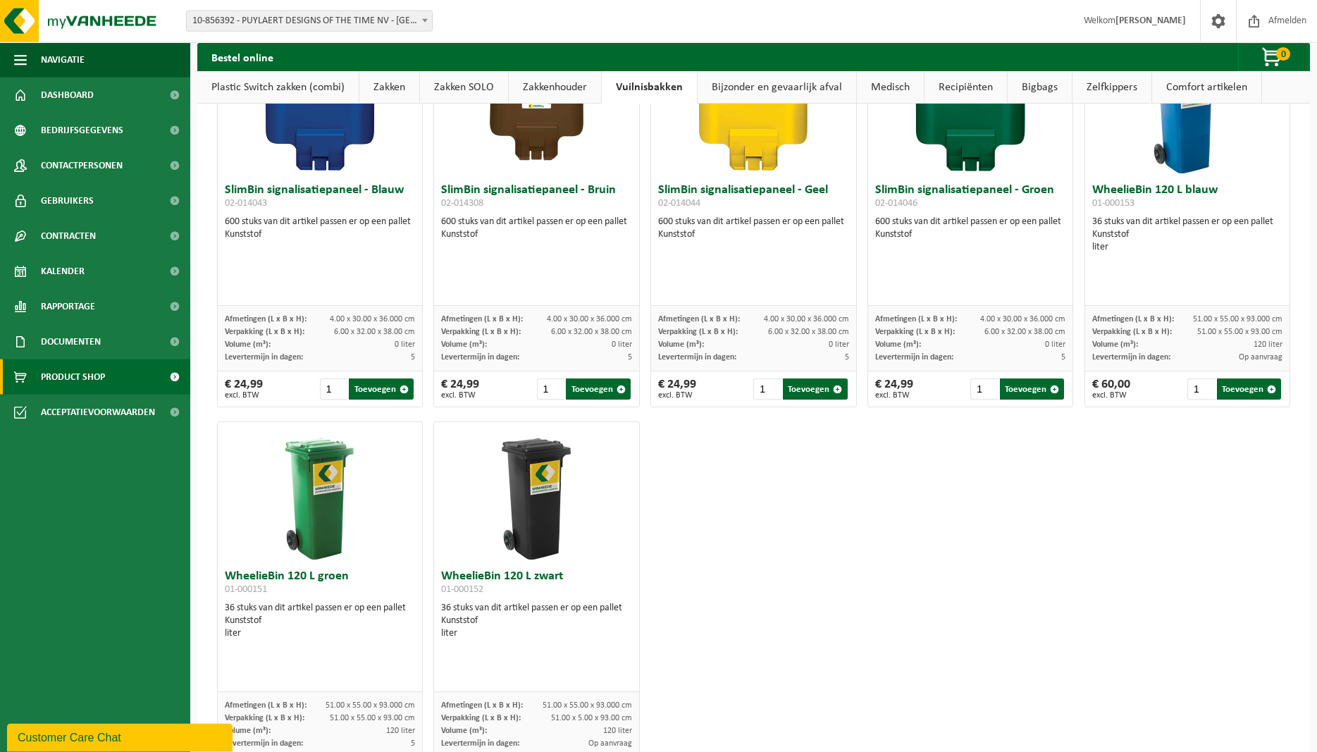
scroll to position [1653, 0]
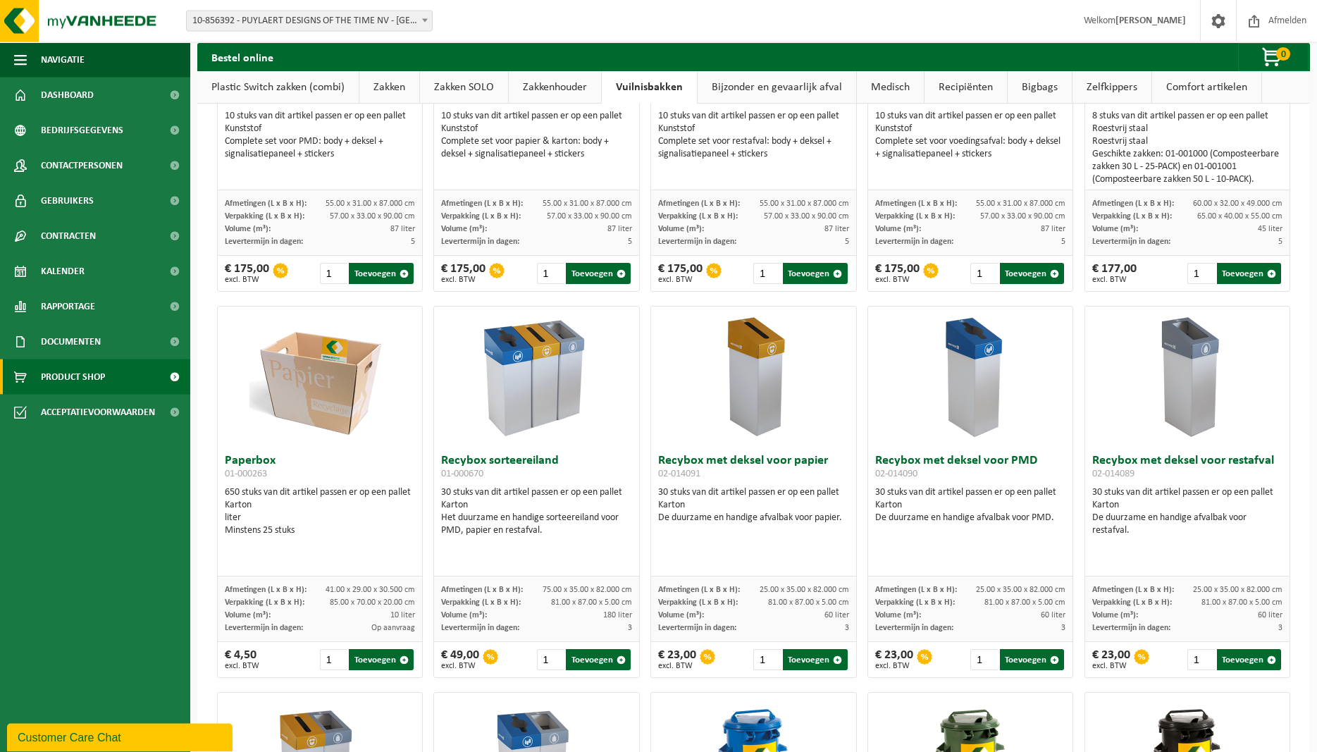
scroll to position [0, 0]
